Goal: Task Accomplishment & Management: Complete application form

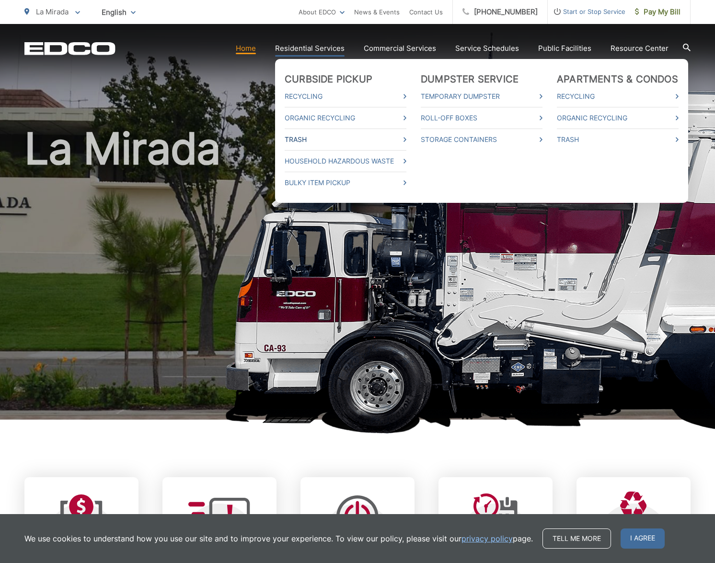
click at [310, 137] on link "Trash" at bounding box center [346, 140] width 122 height 12
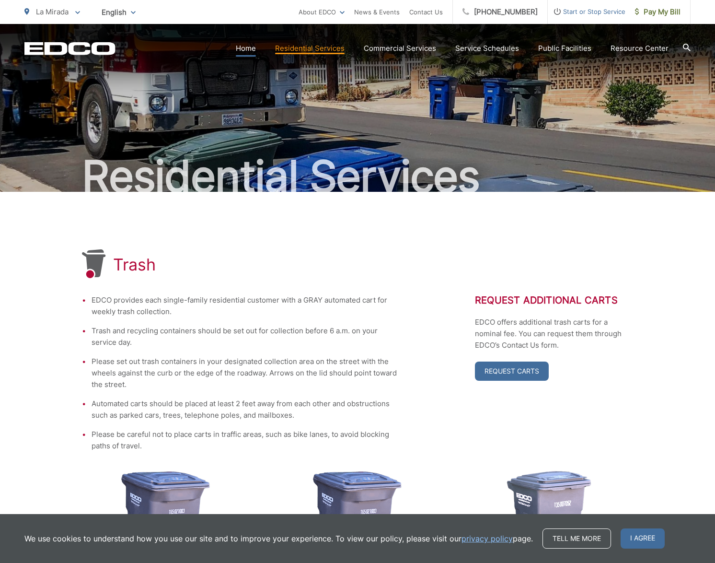
click at [246, 50] on link "Home" at bounding box center [246, 49] width 20 height 12
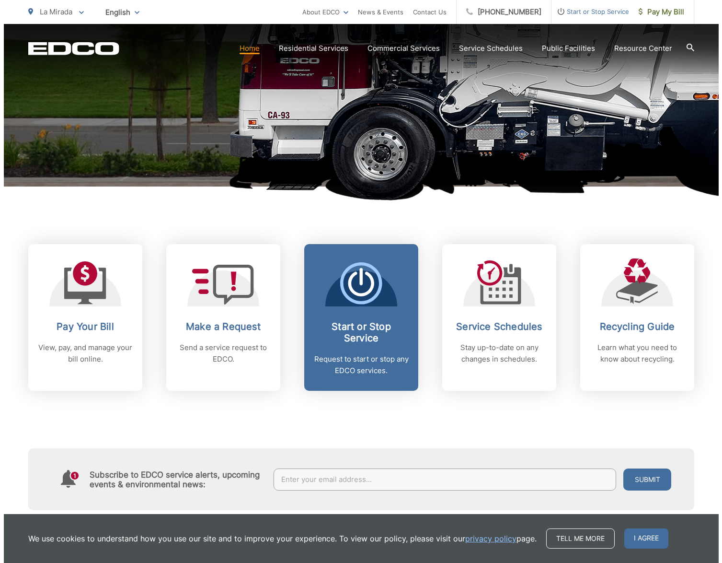
scroll to position [239, 0]
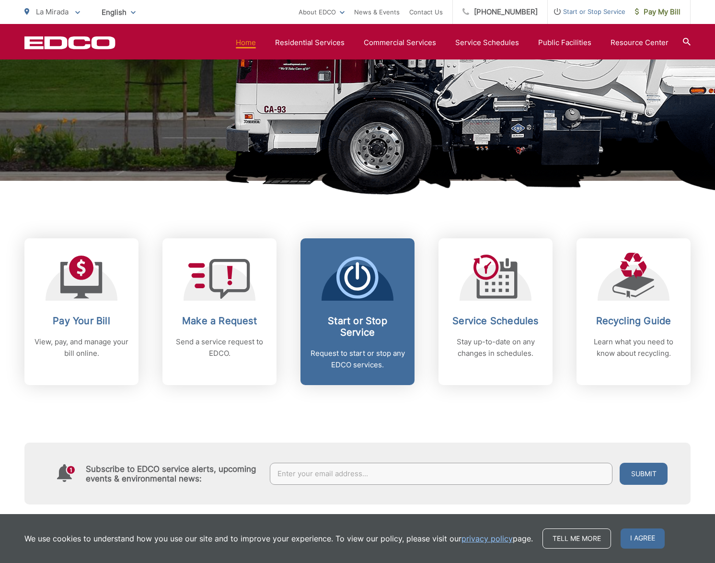
click at [356, 323] on h2 "Start or Stop Service" at bounding box center [357, 326] width 95 height 23
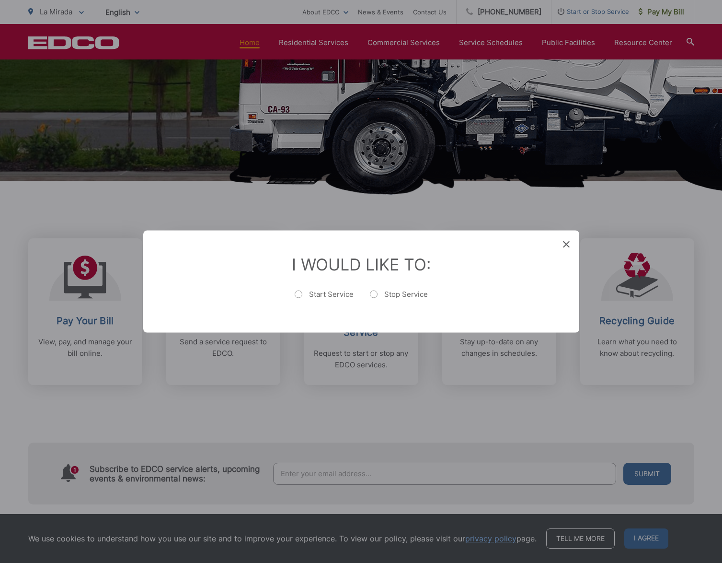
click at [378, 293] on label "Stop Service" at bounding box center [399, 299] width 58 height 19
radio input "true"
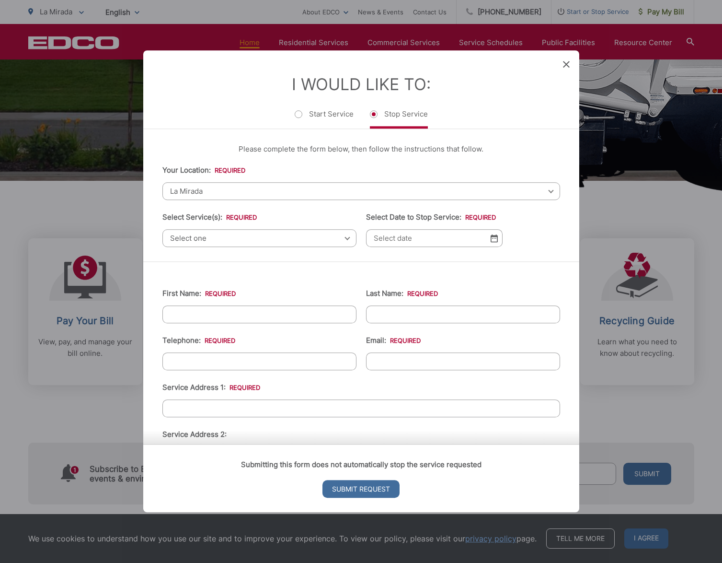
click at [337, 238] on span "Select one" at bounding box center [259, 238] width 194 height 18
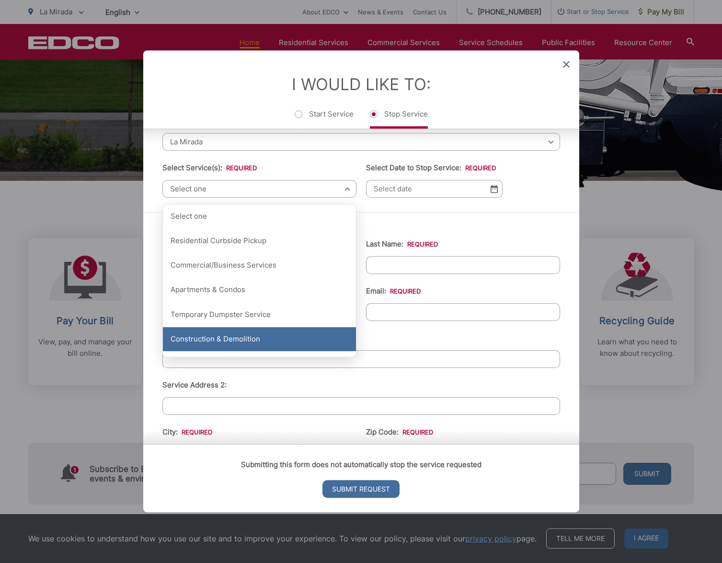
scroll to position [50, 0]
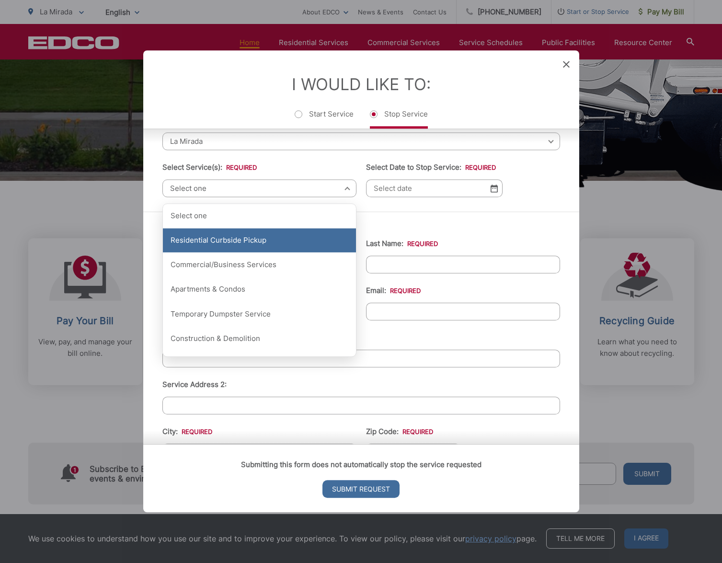
click at [278, 242] on div "Residential Curbside Pickup" at bounding box center [259, 240] width 193 height 24
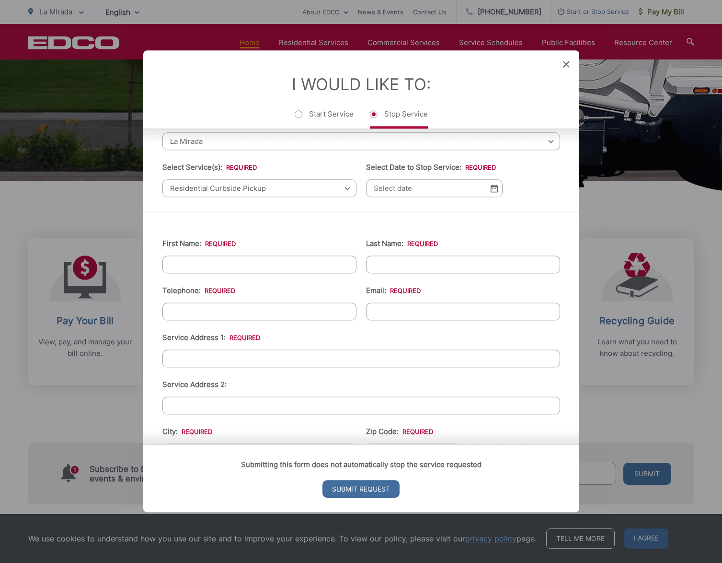
click at [491, 191] on img at bounding box center [494, 188] width 7 height 8
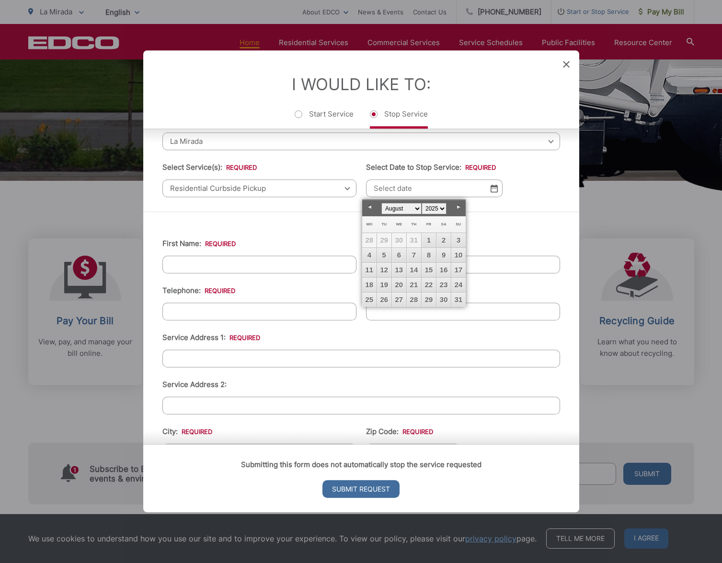
click at [456, 206] on link "Next" at bounding box center [459, 207] width 14 height 14
click at [443, 239] on link "6" at bounding box center [444, 240] width 14 height 14
type input "[DATE]"
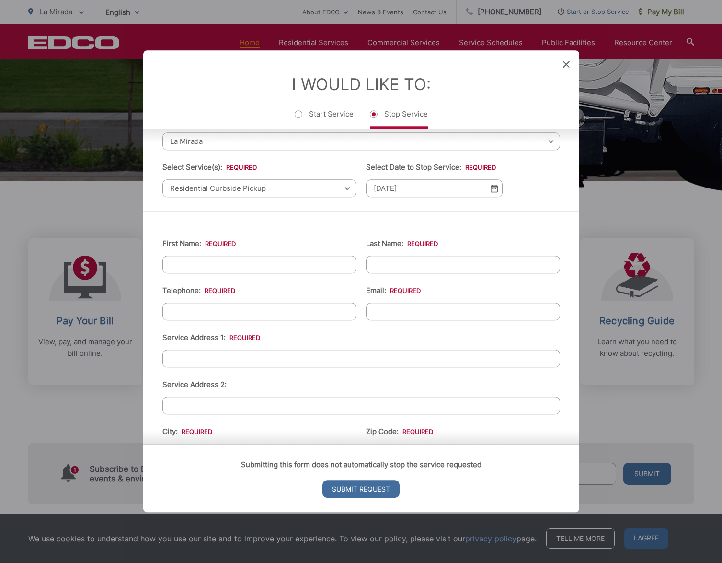
click at [272, 270] on input "First Name: *" at bounding box center [259, 264] width 194 height 18
type input "[PERSON_NAME]"
type input "7146511307"
type input "[EMAIL_ADDRESS][DOMAIN_NAME]"
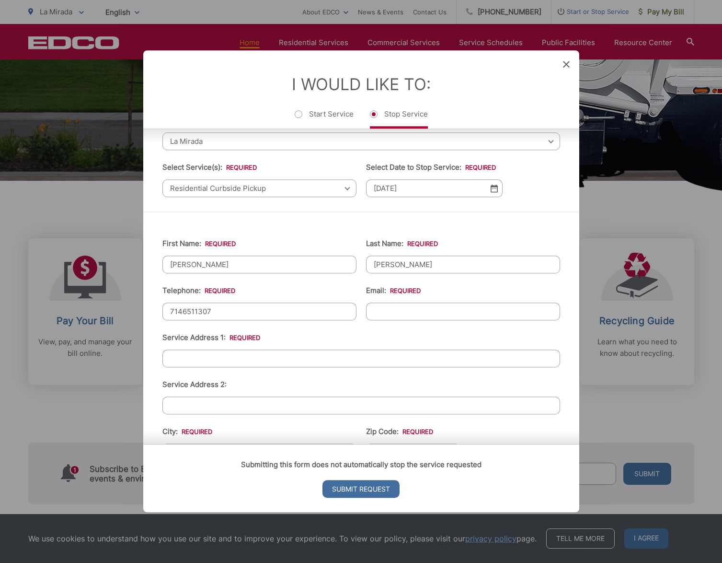
type input "[STREET_ADDRESS][PERSON_NAME]"
type input "[PHONE_NUMBER]"
click at [421, 317] on input "[EMAIL_ADDRESS][DOMAIN_NAME]" at bounding box center [463, 311] width 194 height 18
drag, startPoint x: 405, startPoint y: 313, endPoint x: 359, endPoint y: 313, distance: 46.0
click at [359, 313] on ul "First Name: * [PERSON_NAME] Last Name: * Rafieyan Telephone: * [PHONE_NUMBER] E…" at bounding box center [361, 459] width 398 height 466
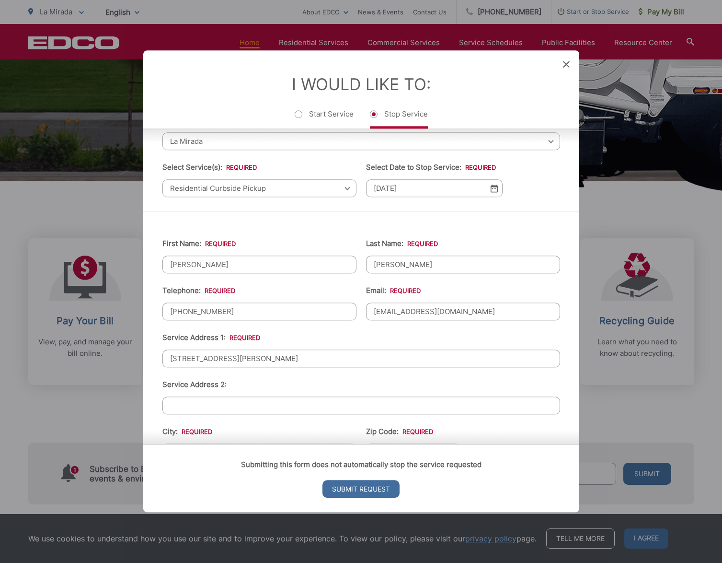
type input "[EMAIL_ADDRESS][DOMAIN_NAME]"
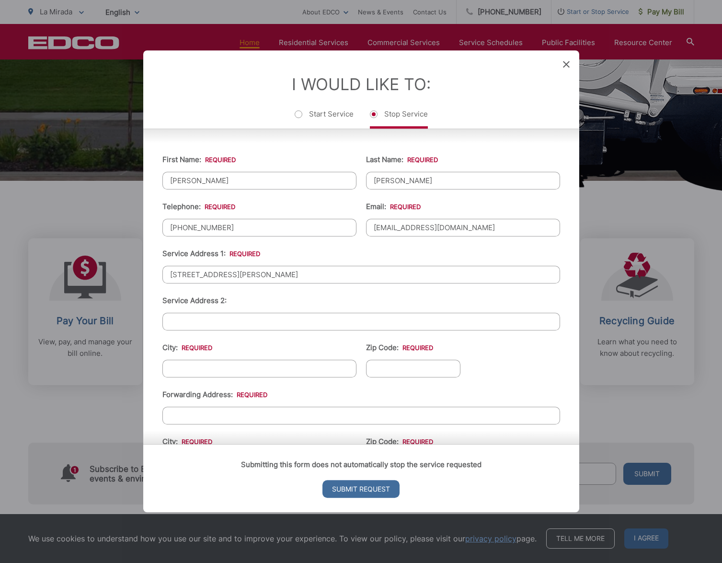
scroll to position [139, 0]
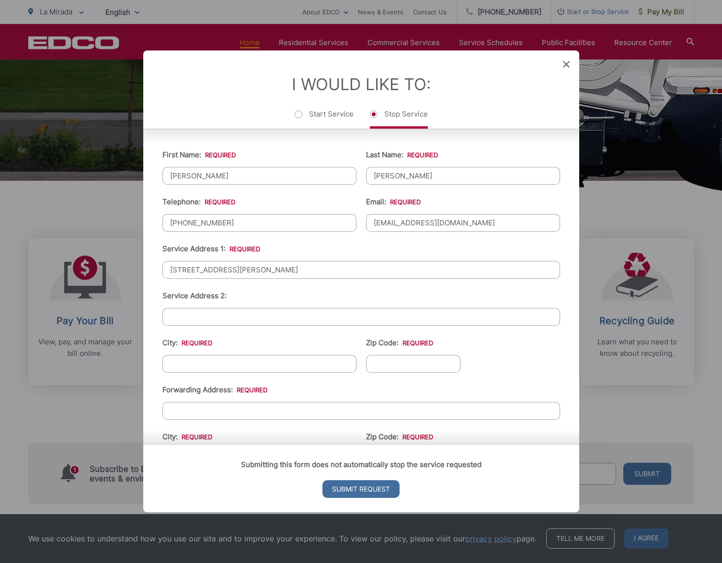
click at [244, 364] on input "City: *" at bounding box center [259, 364] width 194 height 18
type input "La Mirada"
type input "90638"
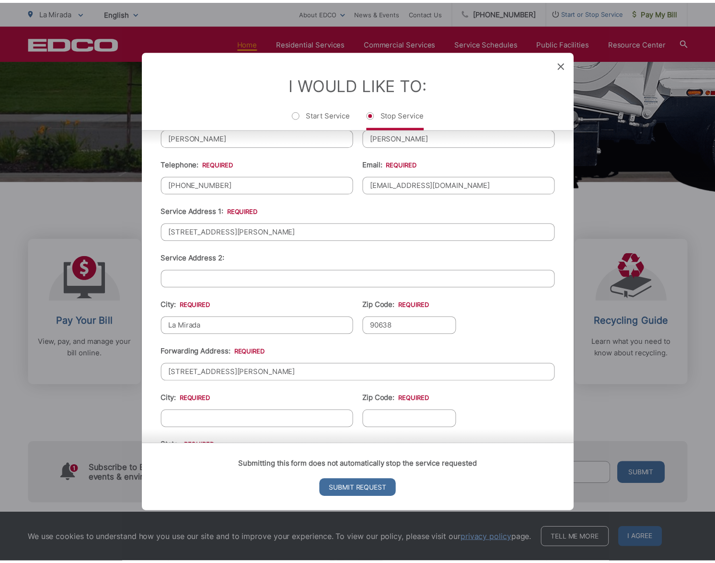
scroll to position [218, 0]
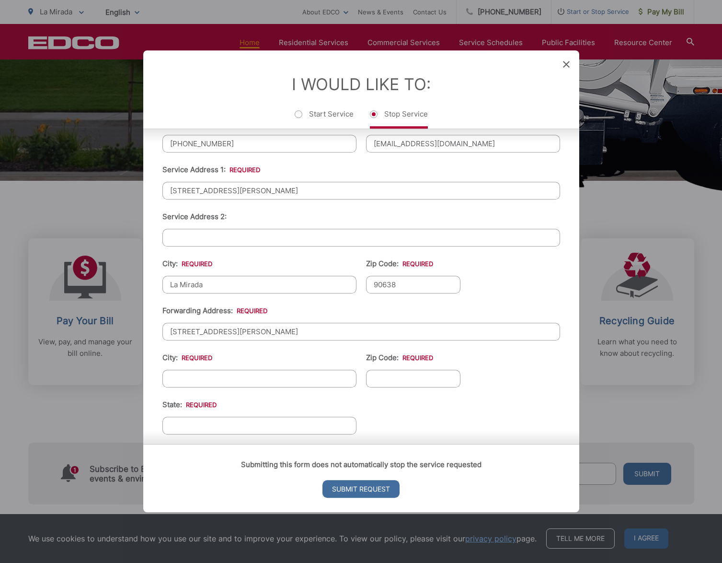
click at [240, 326] on input "[STREET_ADDRESS][PERSON_NAME]" at bounding box center [361, 332] width 398 height 18
drag, startPoint x: 243, startPoint y: 330, endPoint x: 139, endPoint y: 333, distance: 103.6
click at [139, 333] on div "Entry Status None In Progress Completed None None In Progress Completed I Would…" at bounding box center [361, 281] width 722 height 563
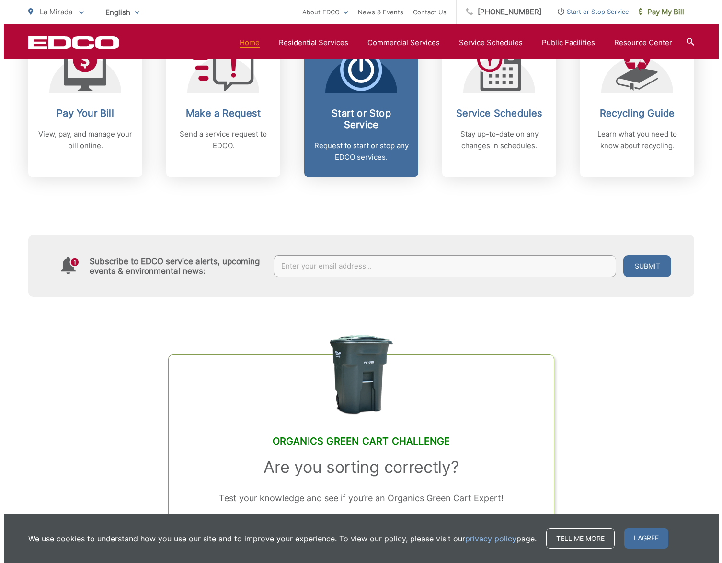
scroll to position [244, 0]
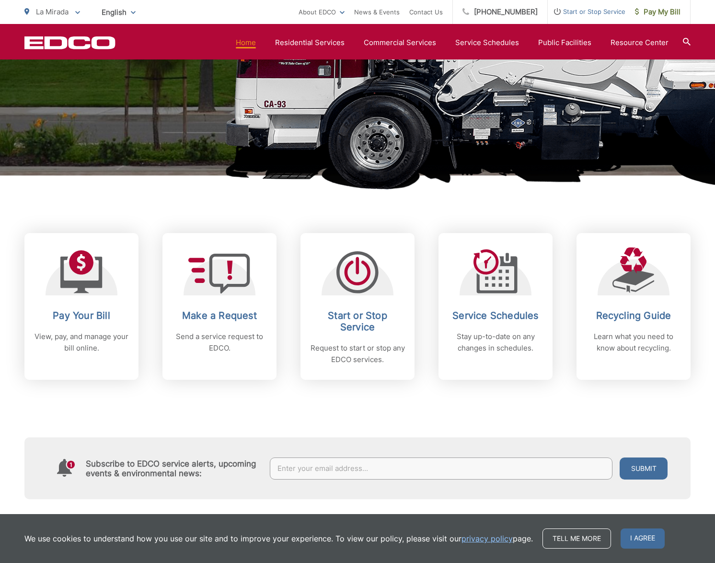
click at [358, 316] on h2 "Start or Stop Service" at bounding box center [357, 321] width 95 height 23
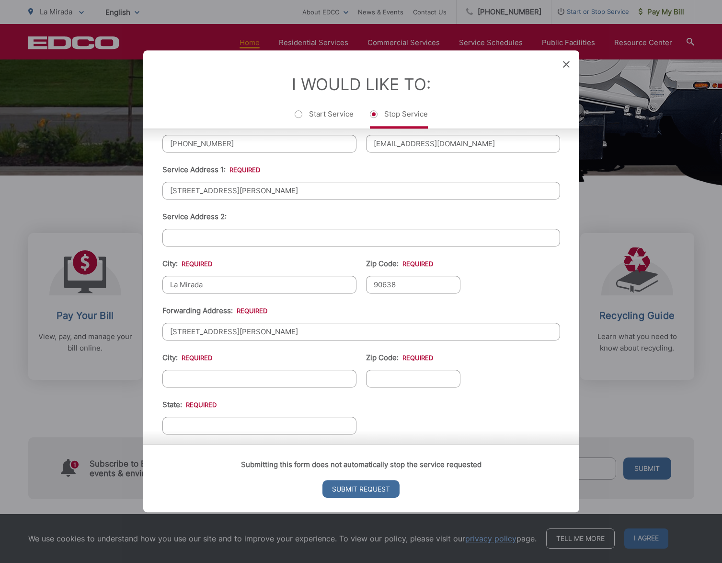
click at [247, 375] on input "City: *" at bounding box center [259, 379] width 194 height 18
click at [254, 334] on input "[STREET_ADDRESS][PERSON_NAME]" at bounding box center [361, 332] width 398 height 18
drag, startPoint x: 246, startPoint y: 331, endPoint x: 162, endPoint y: 335, distance: 84.9
click at [161, 335] on div "First Name: * [PERSON_NAME] Last Name: * Rafieyan Telephone: * [PHONE_NUMBER] E…" at bounding box center [361, 291] width 436 height 495
type input "1"
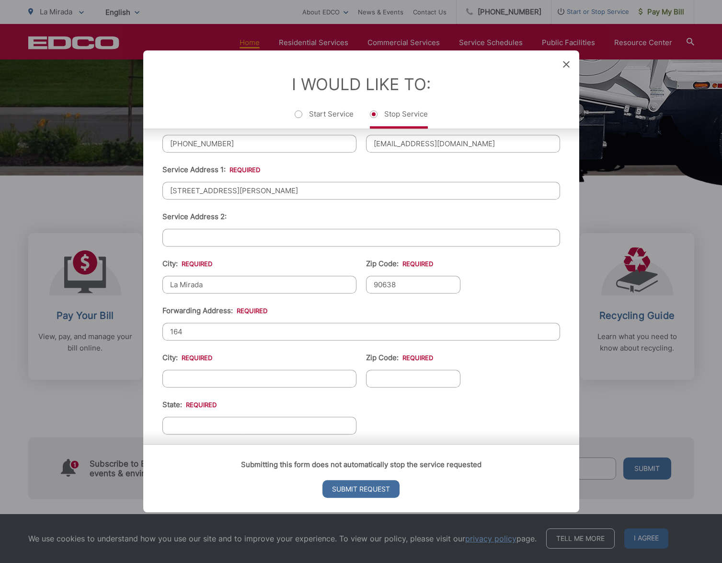
type input "[STREET_ADDRESS][PERSON_NAME]"
click at [216, 380] on input "City: *" at bounding box center [259, 379] width 194 height 18
type input "Whittier"
type input "90604"
type input "[US_STATE]"
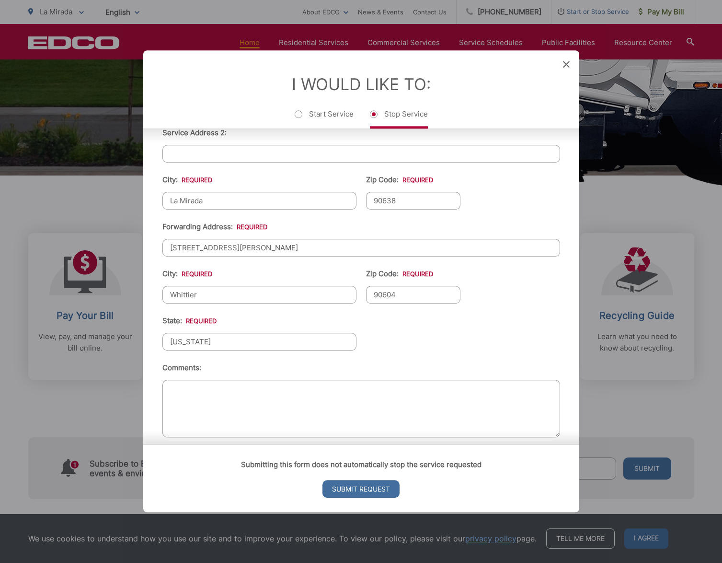
scroll to position [312, 0]
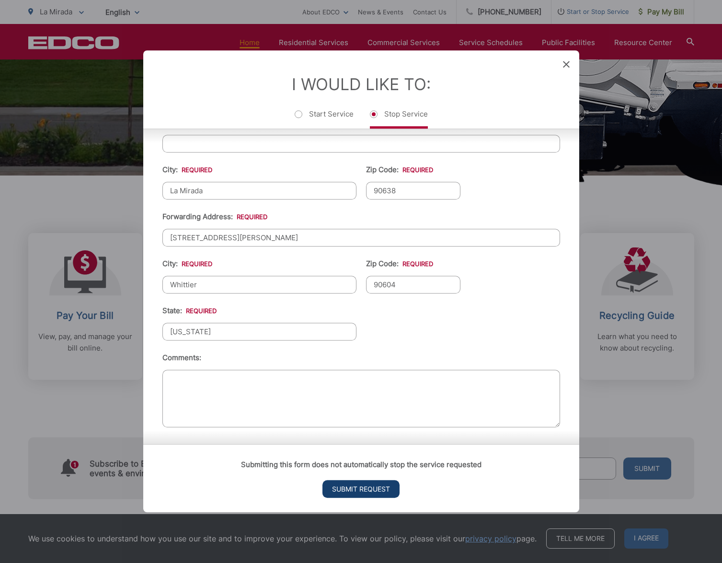
click at [364, 490] on input "Submit Request" at bounding box center [361, 489] width 77 height 18
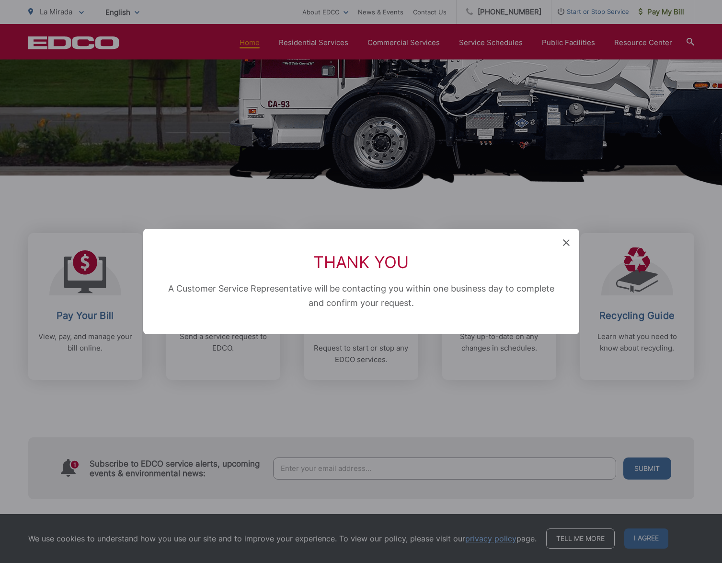
scroll to position [425, 0]
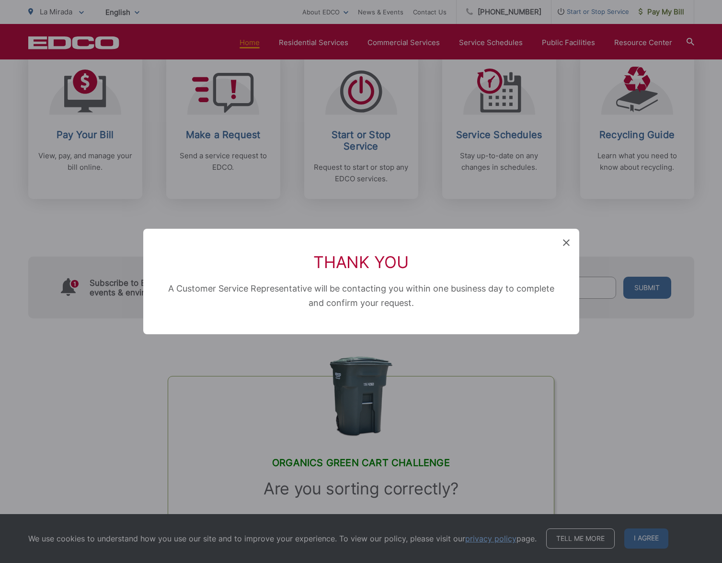
click at [567, 244] on icon at bounding box center [566, 242] width 7 height 7
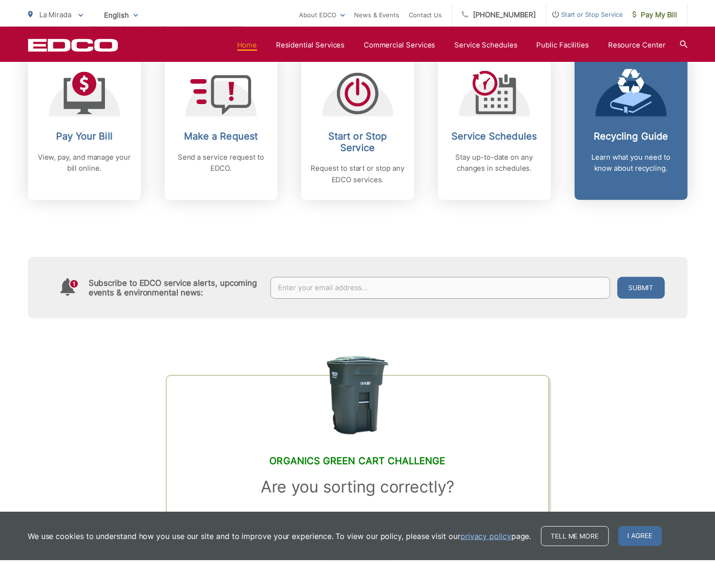
scroll to position [244, 0]
